Goal: Task Accomplishment & Management: Manage account settings

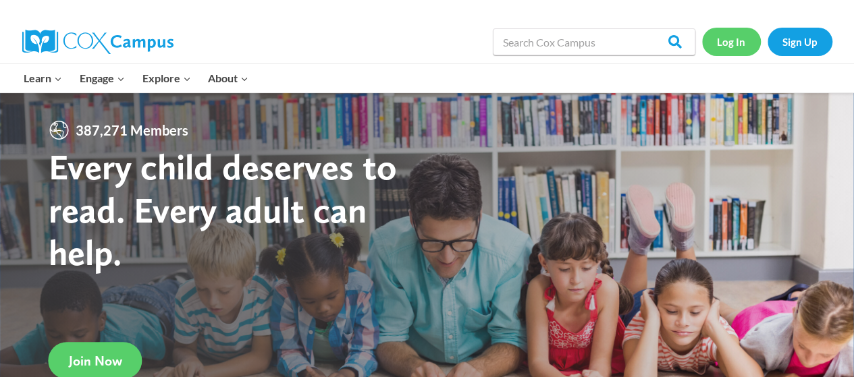
click at [732, 41] on link "Log In" at bounding box center [731, 42] width 59 height 28
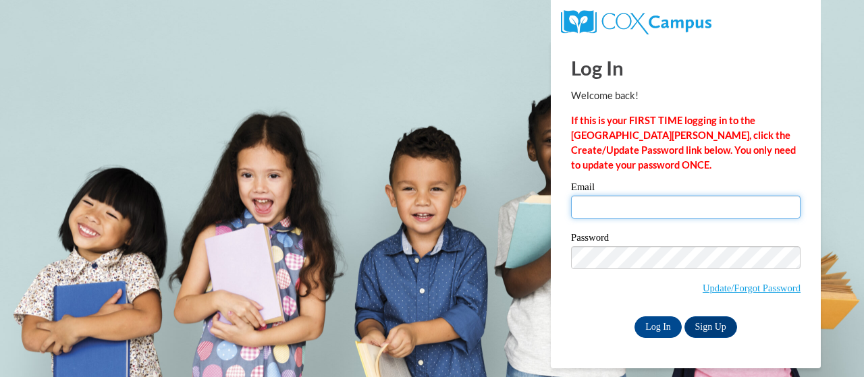
click at [593, 211] on input "Email" at bounding box center [685, 207] width 229 height 23
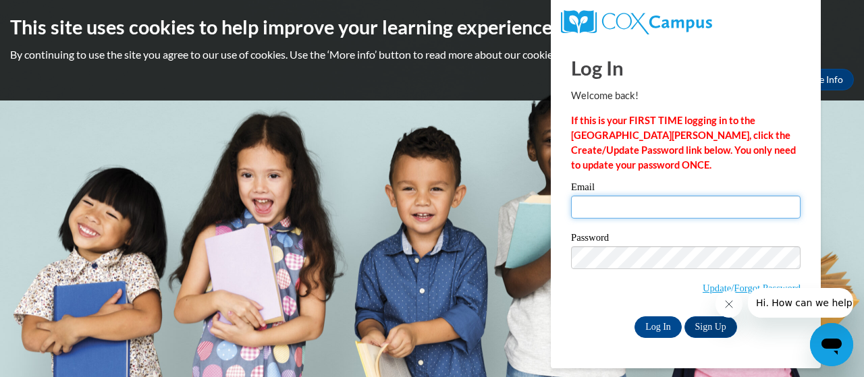
type input "Wall.Deborah.J@muscogee.k12.ga.us"
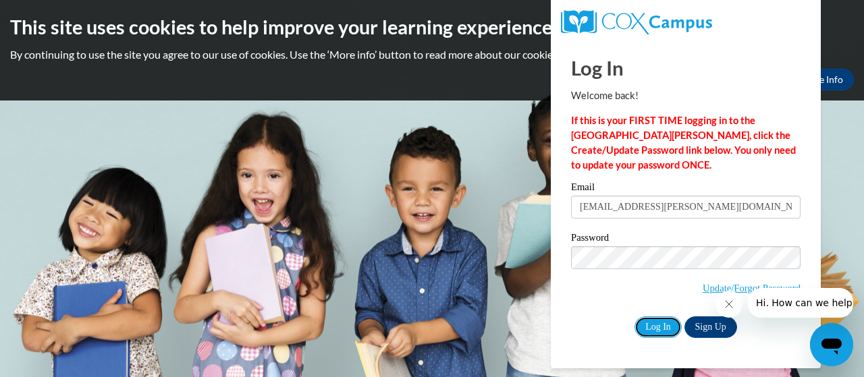
click at [668, 331] on input "Log In" at bounding box center [657, 328] width 47 height 22
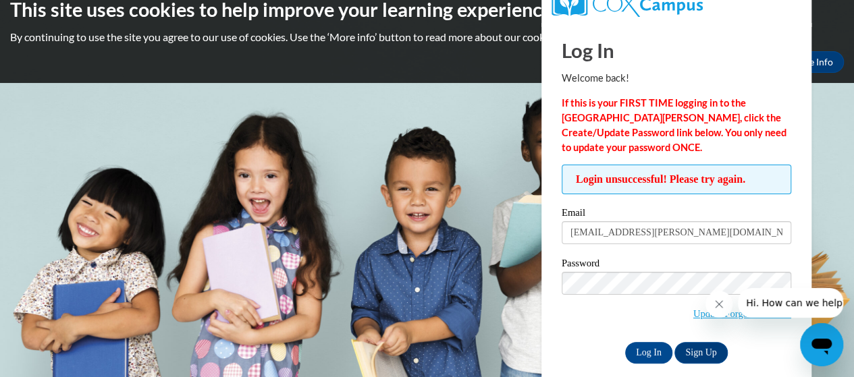
scroll to position [32, 0]
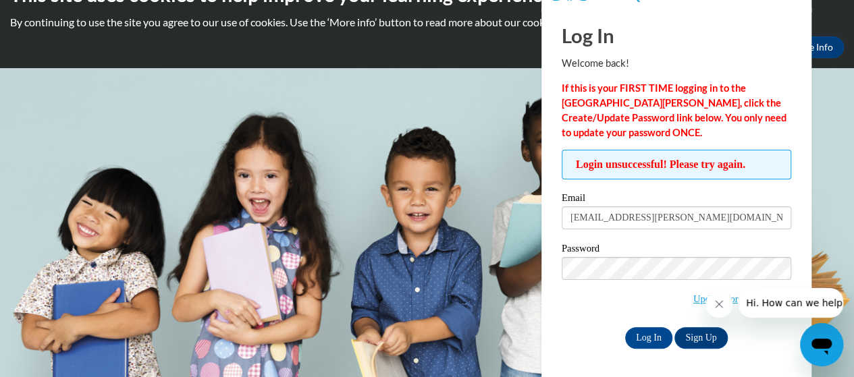
click at [717, 302] on icon "Close message from company" at bounding box center [718, 304] width 7 height 7
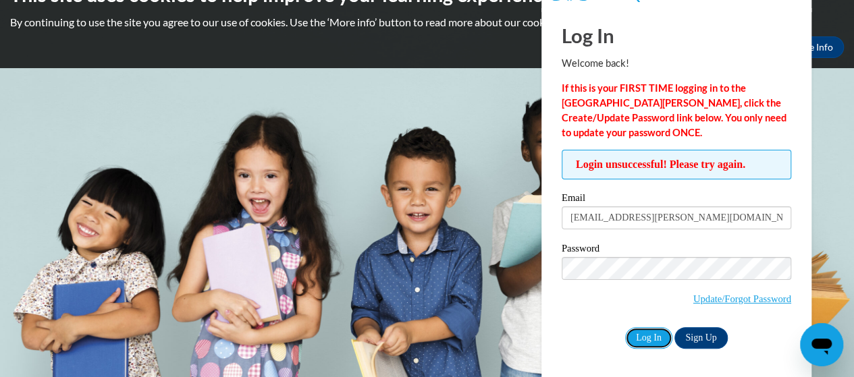
click at [645, 337] on input "Log In" at bounding box center [648, 338] width 47 height 22
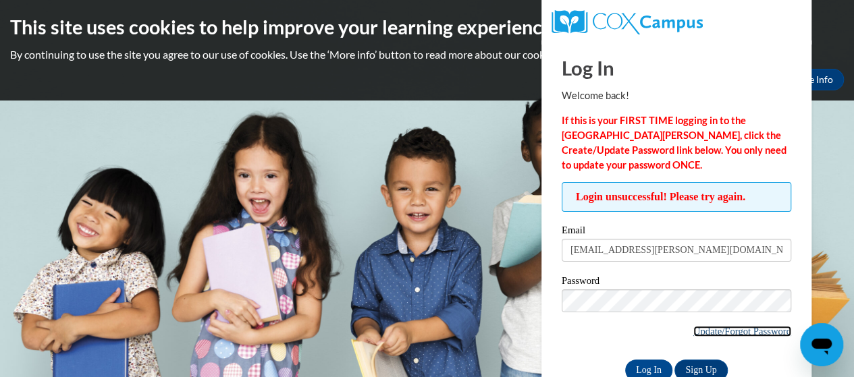
click at [697, 331] on link "Update/Forgot Password" at bounding box center [742, 331] width 98 height 11
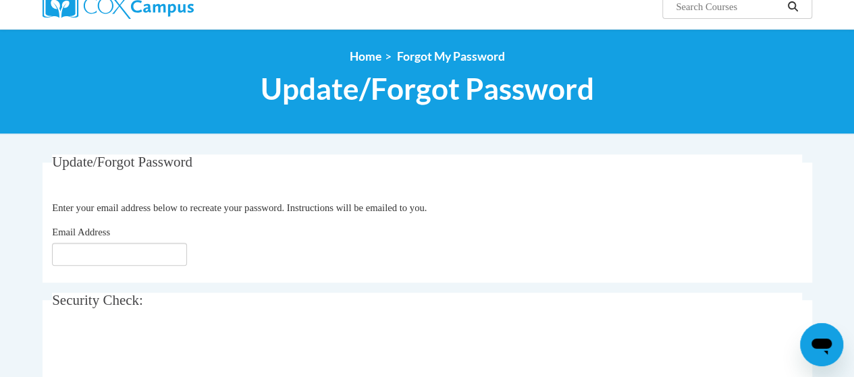
scroll to position [117, 0]
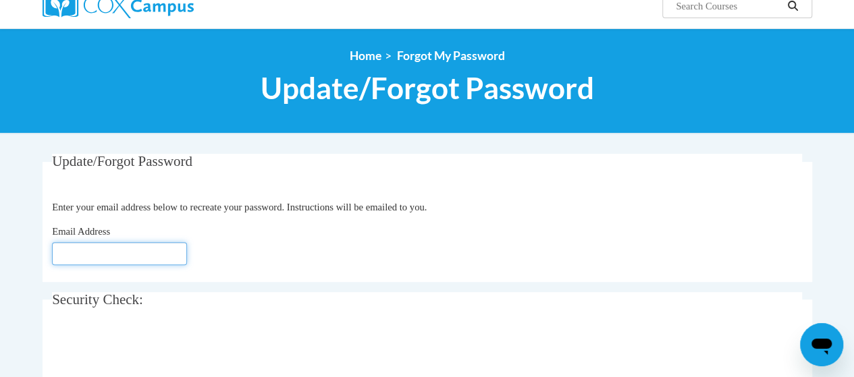
click at [132, 249] on input "Email Address" at bounding box center [119, 253] width 135 height 23
type input "[EMAIL_ADDRESS][DOMAIN_NAME]"
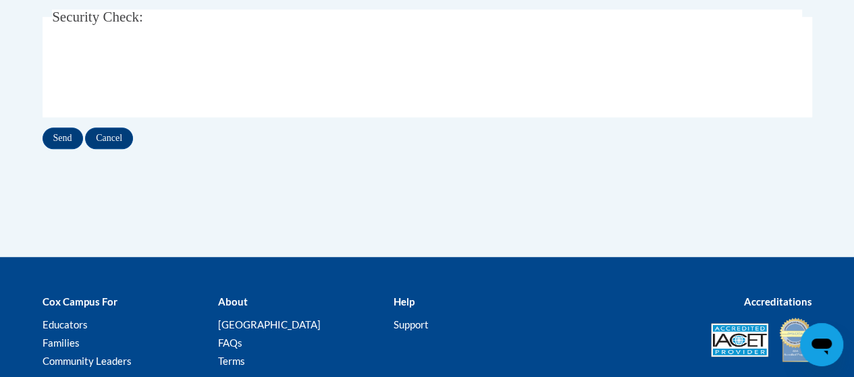
scroll to position [400, 0]
click at [61, 139] on input "Send" at bounding box center [63, 139] width 40 height 22
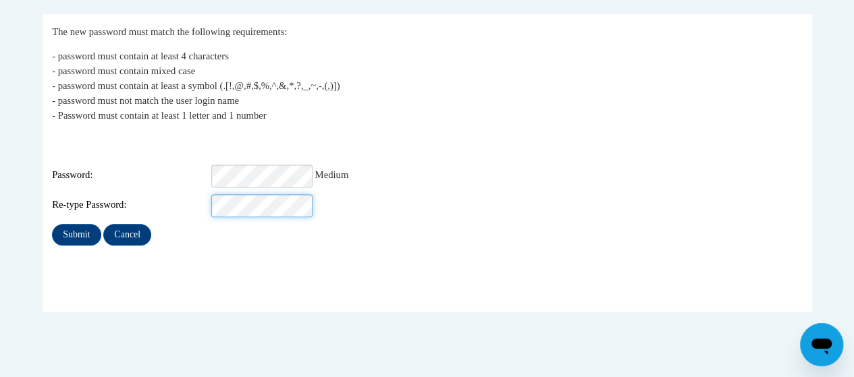
scroll to position [255, 0]
click at [70, 225] on input "Submit" at bounding box center [76, 236] width 49 height 22
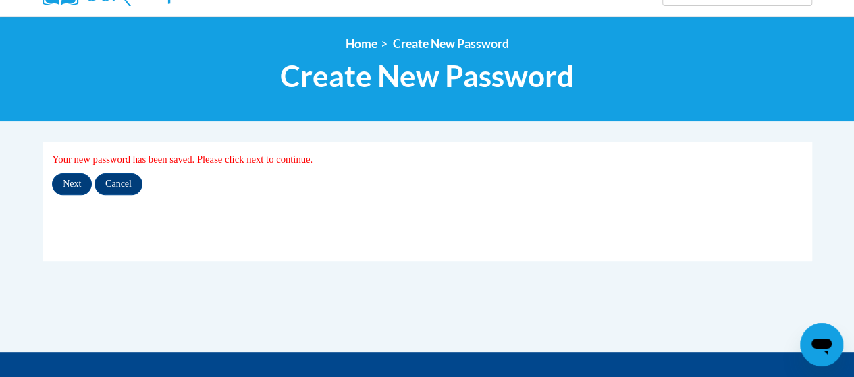
scroll to position [127, 0]
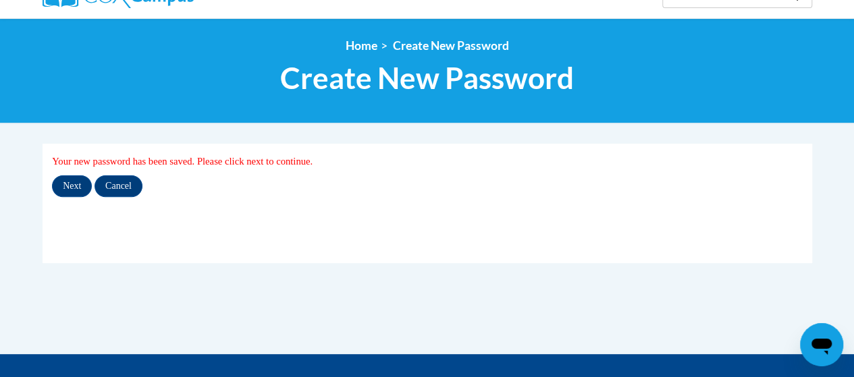
click at [72, 186] on input "Next" at bounding box center [72, 186] width 40 height 22
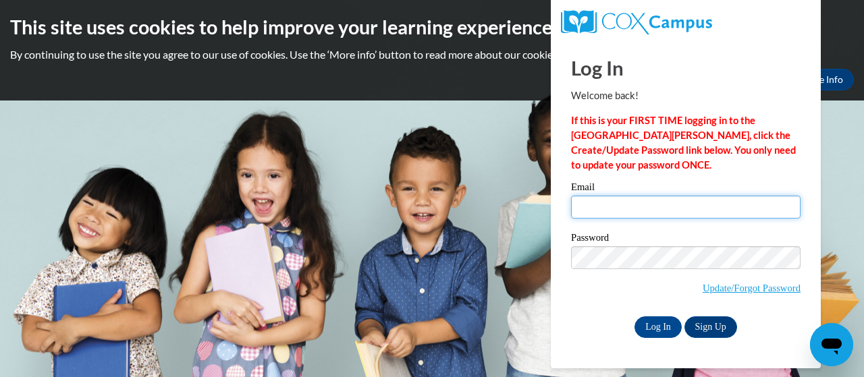
type input "[EMAIL_ADDRESS][PERSON_NAME][DOMAIN_NAME]"
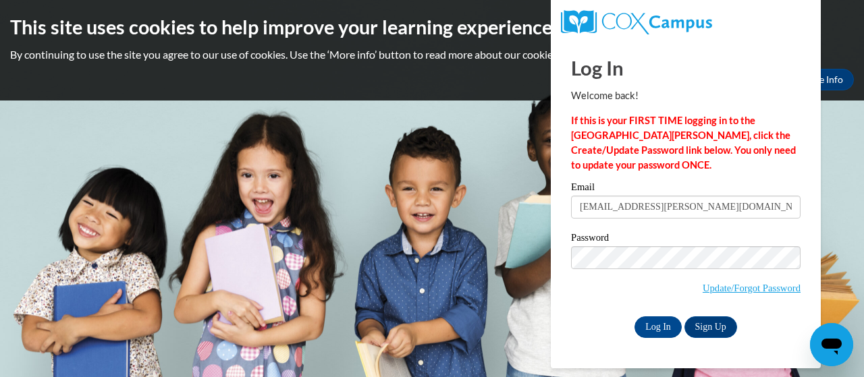
click at [651, 329] on input "Log In" at bounding box center [657, 328] width 47 height 22
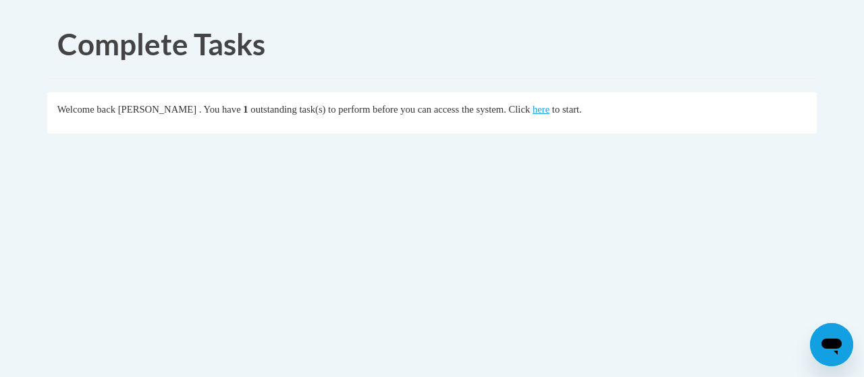
click at [549, 109] on link "here" at bounding box center [541, 109] width 17 height 11
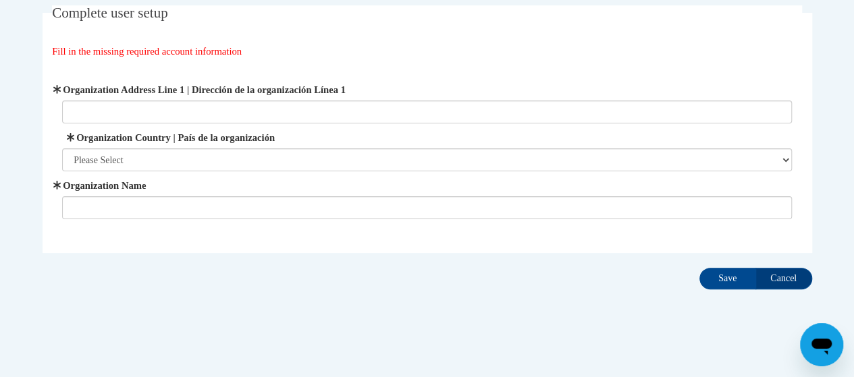
scroll to position [94, 0]
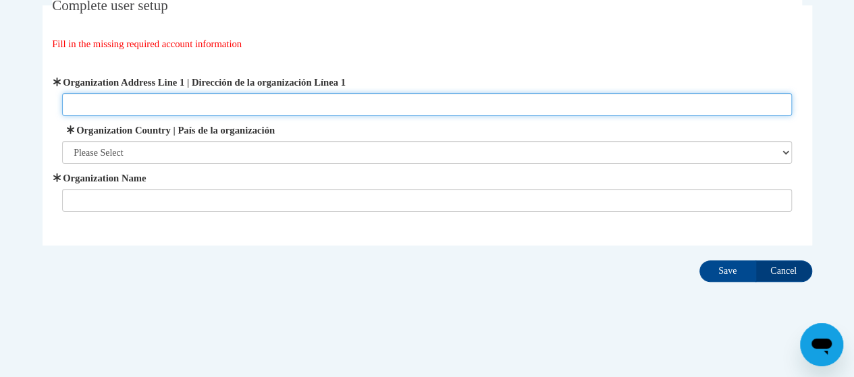
click at [144, 99] on input "Organization Address Line 1 | Dirección de la organización Línea 1" at bounding box center [427, 104] width 730 height 23
type input "^"
type input "[STREET_ADDRESS][PERSON_NAME]"
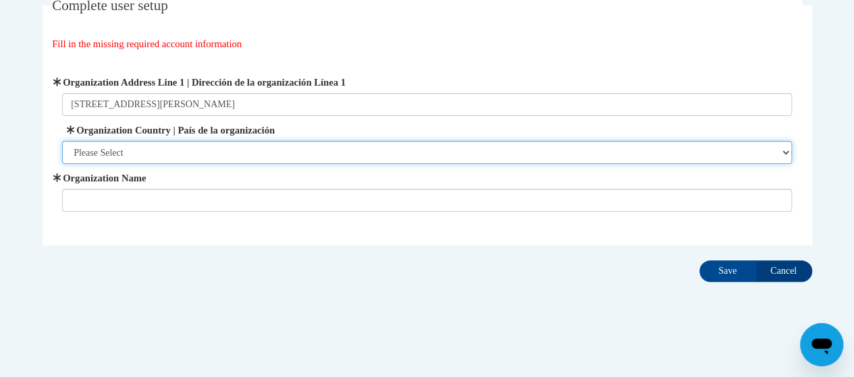
click at [112, 156] on select "Please Select [GEOGRAPHIC_DATA] | [GEOGRAPHIC_DATA] Outside of [GEOGRAPHIC_DATA…" at bounding box center [427, 152] width 730 height 23
select select "ad49bcad-a171-4b2e-b99c-48b446064914"
click at [62, 141] on select "Please Select [GEOGRAPHIC_DATA] | [GEOGRAPHIC_DATA] Outside of [GEOGRAPHIC_DATA…" at bounding box center [427, 152] width 730 height 23
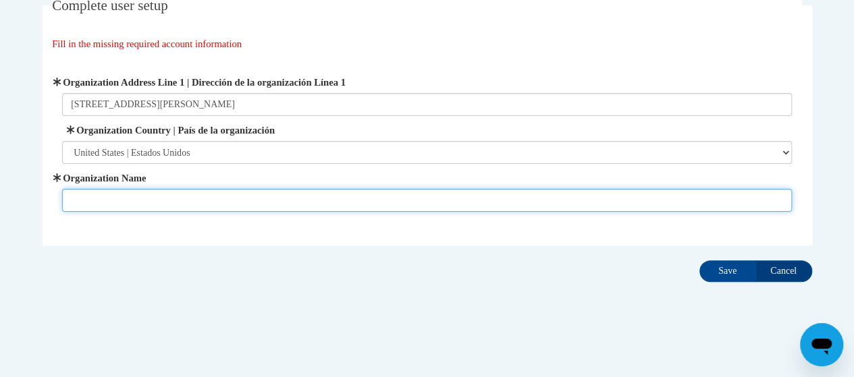
click at [120, 194] on input "Organization Name" at bounding box center [427, 200] width 730 height 23
type input "[PERSON_NAME][GEOGRAPHIC_DATA]"
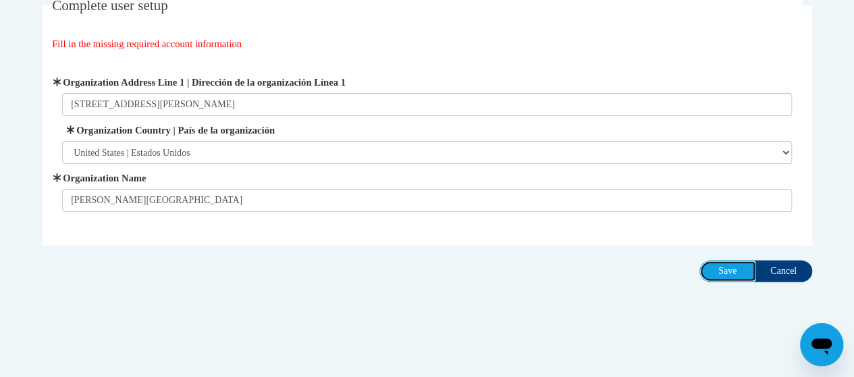
click at [725, 271] on input "Save" at bounding box center [727, 272] width 57 height 22
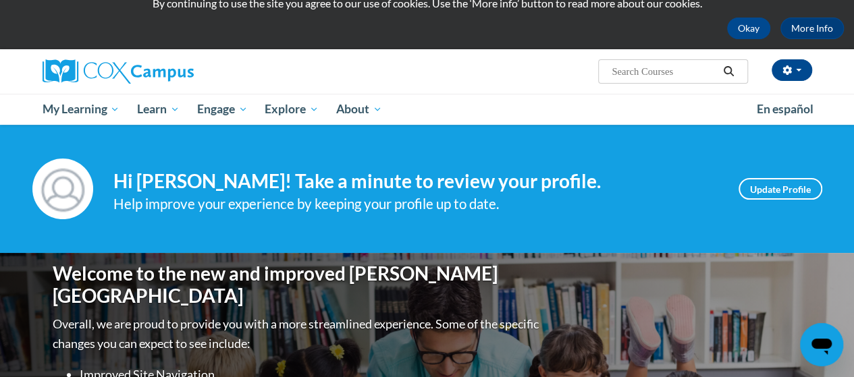
scroll to position [55, 0]
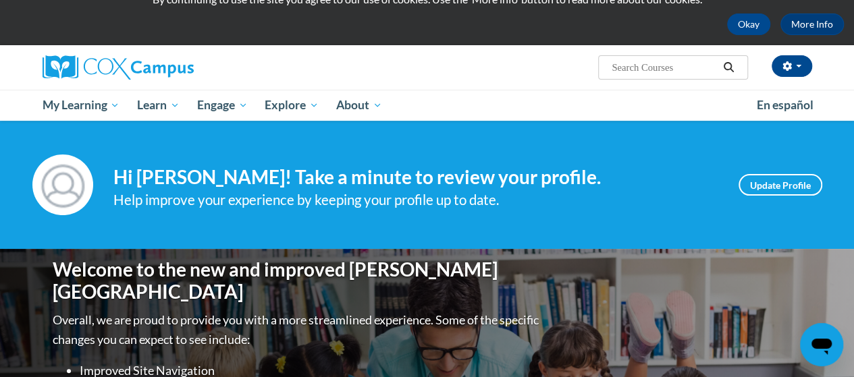
click at [112, 103] on span "My Learning" at bounding box center [81, 105] width 78 height 16
click at [0, 0] on span "Certificates" at bounding box center [0, 0] width 0 height 0
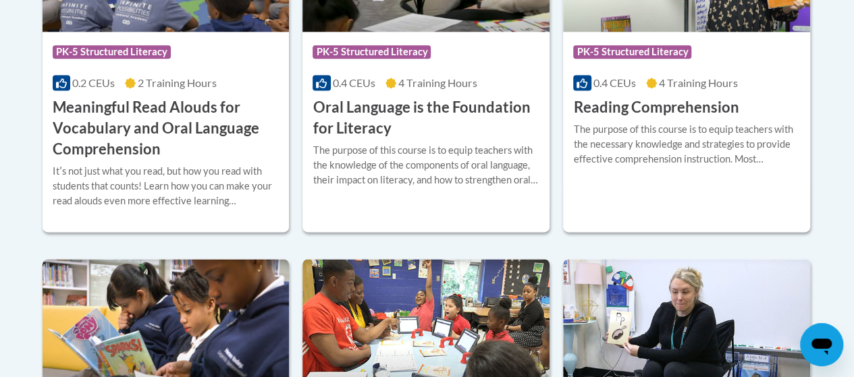
scroll to position [896, 0]
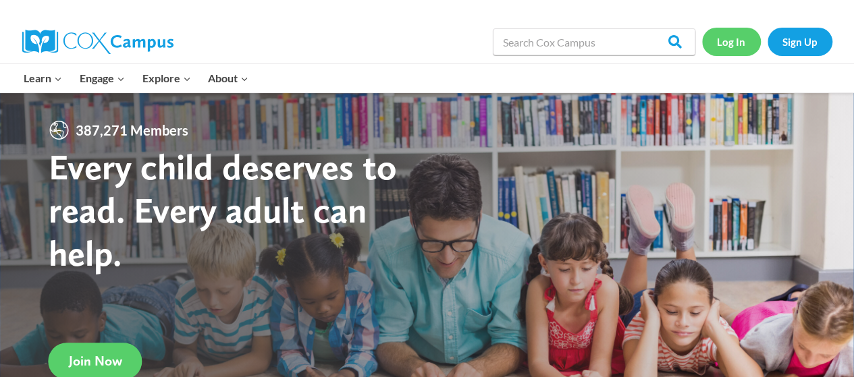
click at [732, 45] on link "Log In" at bounding box center [731, 42] width 59 height 28
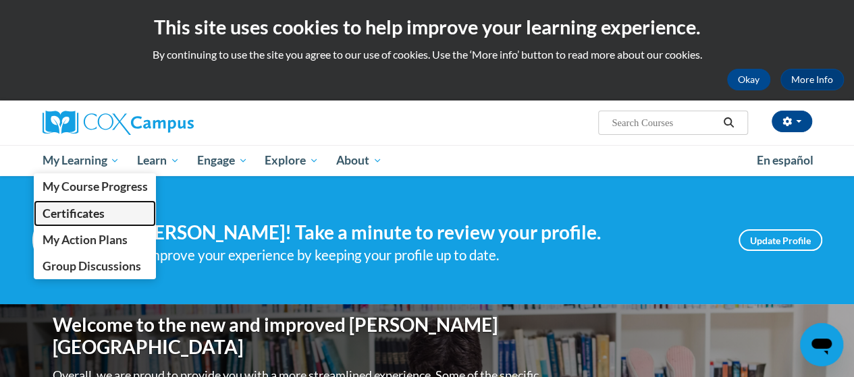
click at [85, 215] on span "Certificates" at bounding box center [73, 214] width 62 height 14
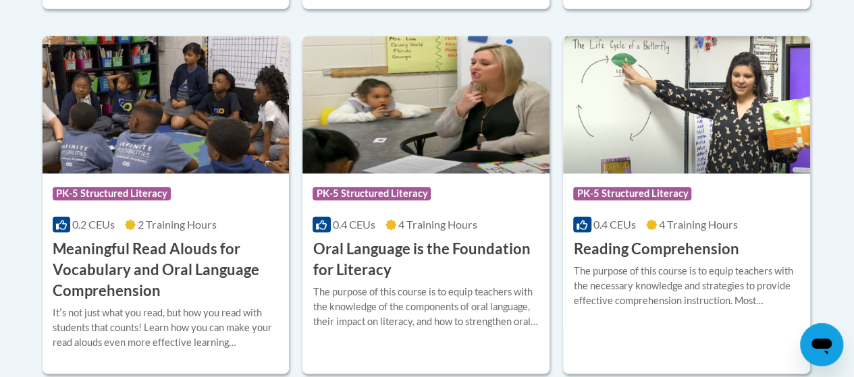
scroll to position [755, 0]
